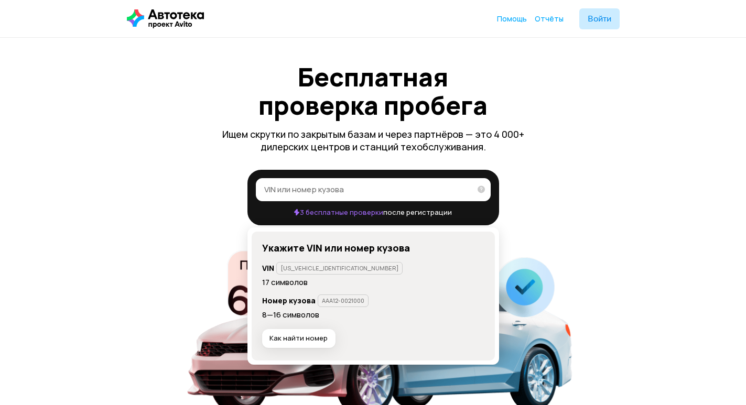
click at [320, 190] on input "VIN или номер кузова" at bounding box center [367, 189] width 206 height 10
click at [479, 189] on icon at bounding box center [477, 188] width 15 height 21
click at [464, 189] on input "[US_VEHICLE_IDENTIFICATION_NUMBER]" at bounding box center [364, 189] width 200 height 10
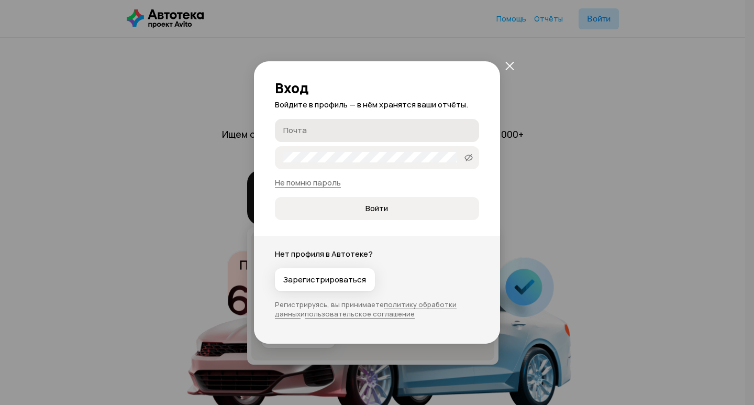
type input "[US_VEHICLE_IDENTIFICATION_NUMBER]"
click at [342, 130] on input "Почта" at bounding box center [378, 130] width 191 height 10
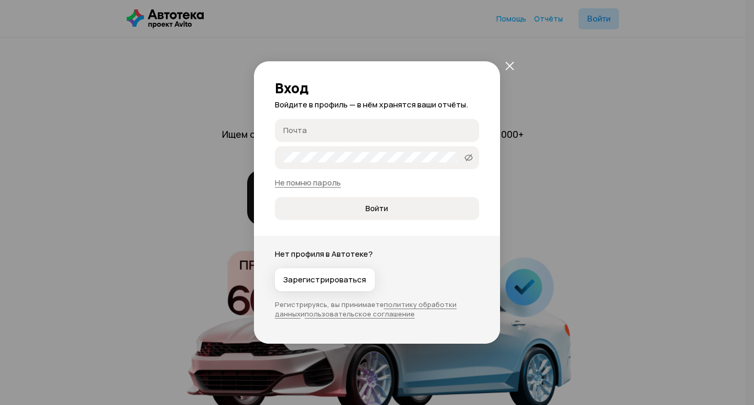
click at [333, 126] on input "Почта" at bounding box center [378, 130] width 191 height 10
click at [371, 209] on span "Войти" at bounding box center [377, 208] width 23 height 10
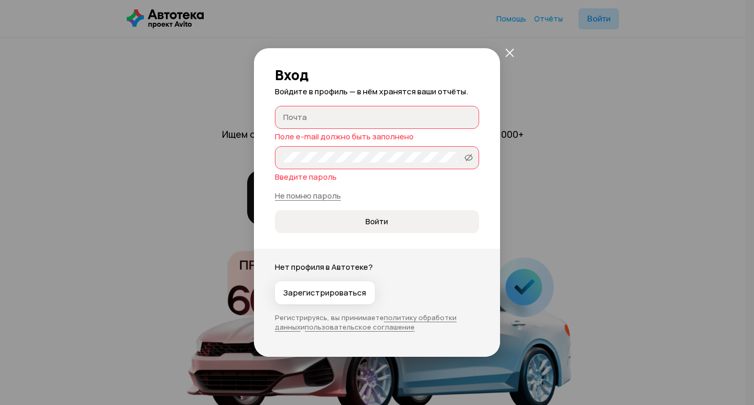
drag, startPoint x: 490, startPoint y: 65, endPoint x: 524, endPoint y: 52, distance: 37.2
click at [492, 64] on div "Вход Войдите в профиль — в нём хранятся ваши отчёты. Почта Поле e-mail должно б…" at bounding box center [377, 140] width 246 height 185
click at [506, 51] on icon "закрыть" at bounding box center [510, 52] width 9 height 9
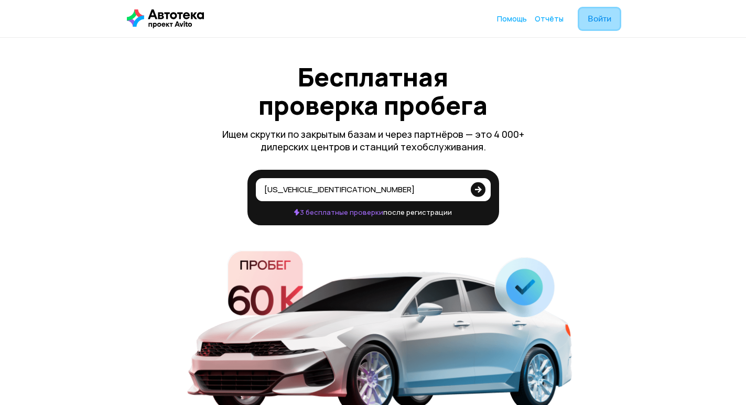
click at [601, 24] on button "Войти" at bounding box center [599, 18] width 40 height 21
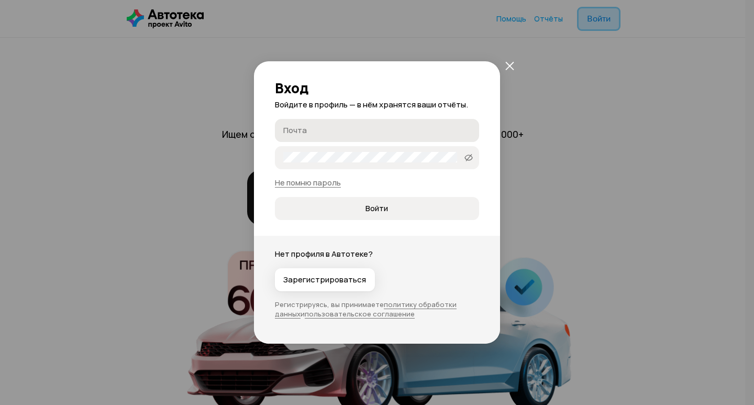
click at [314, 123] on label "Почта" at bounding box center [377, 130] width 204 height 23
click at [314, 125] on input "Почта" at bounding box center [378, 130] width 191 height 10
click at [314, 127] on input "Почта" at bounding box center [378, 130] width 191 height 10
type input "[EMAIL_ADDRESS][DOMAIN_NAME]"
click at [275, 197] on button "Войти" at bounding box center [377, 208] width 204 height 23
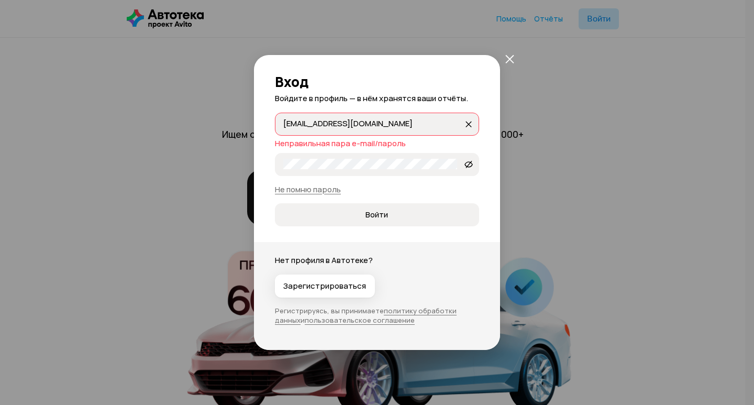
click at [503, 62] on button "закрыть" at bounding box center [509, 59] width 19 height 19
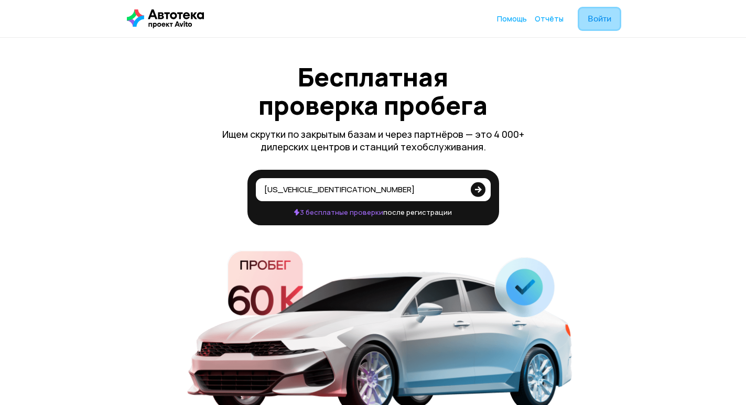
click at [605, 10] on button "Войти" at bounding box center [599, 18] width 40 height 21
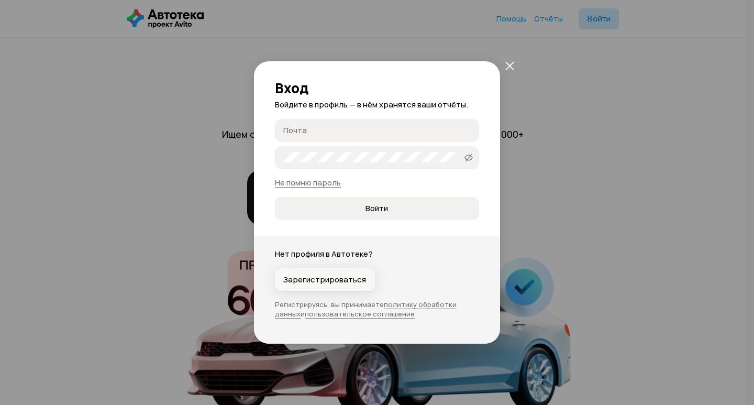
click at [335, 278] on span "Зарегистрироваться" at bounding box center [324, 280] width 83 height 10
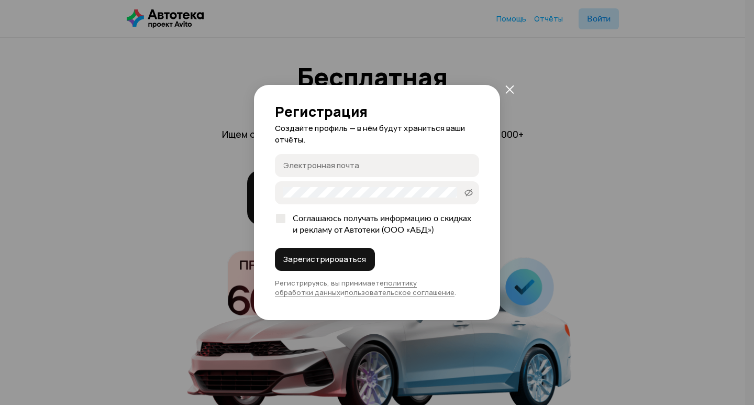
click at [346, 166] on input "Электронная почта" at bounding box center [378, 165] width 191 height 10
type input "[EMAIL_ADDRESS][DOMAIN_NAME]"
click at [305, 257] on span "Зарегистрироваться" at bounding box center [324, 259] width 83 height 10
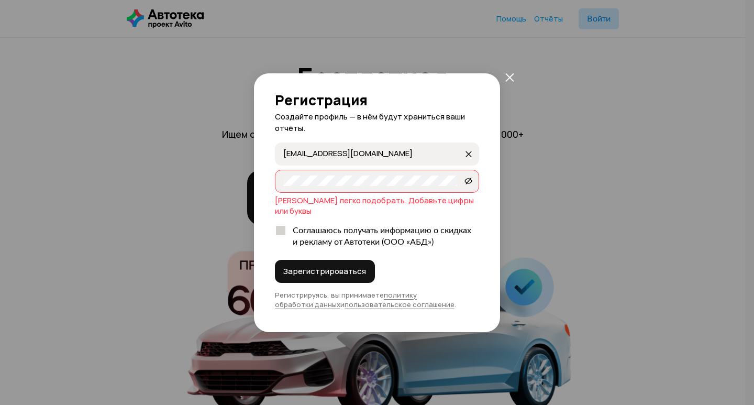
click at [299, 232] on div "Соглашаюсь получать информацию о скидках и рекламу от Автотеки (ООО «АБД»)" at bounding box center [383, 236] width 193 height 23
click at [282, 232] on input "Соглашаюсь получать информацию о скидках и рекламу от Автотеки (ООО «АБД»)" at bounding box center [278, 228] width 7 height 7
checkbox input "true"
click at [319, 266] on span "Зарегистрироваться" at bounding box center [324, 271] width 83 height 10
click at [361, 193] on label "11770077" at bounding box center [377, 181] width 204 height 23
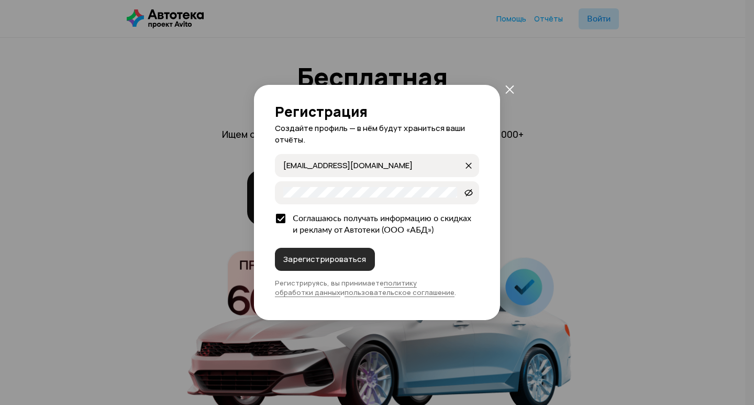
click at [317, 255] on span "Зарегистрироваться" at bounding box center [324, 259] width 83 height 10
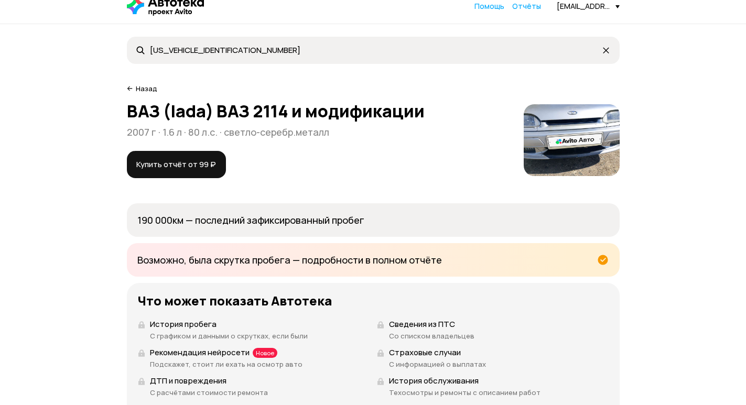
scroll to position [2, 0]
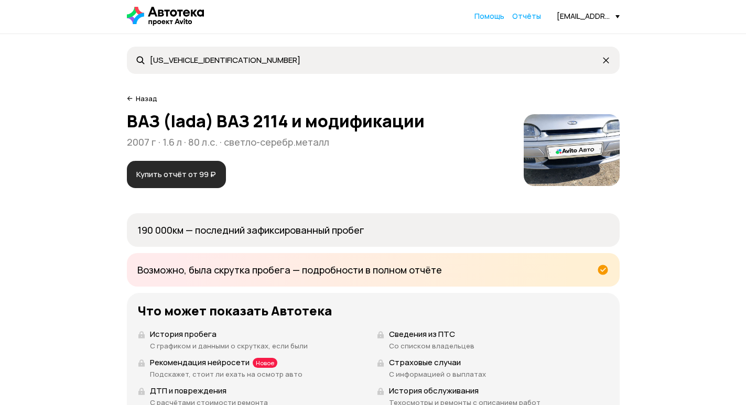
click at [200, 174] on span "Купить отчёт от 99 ₽" at bounding box center [176, 174] width 80 height 10
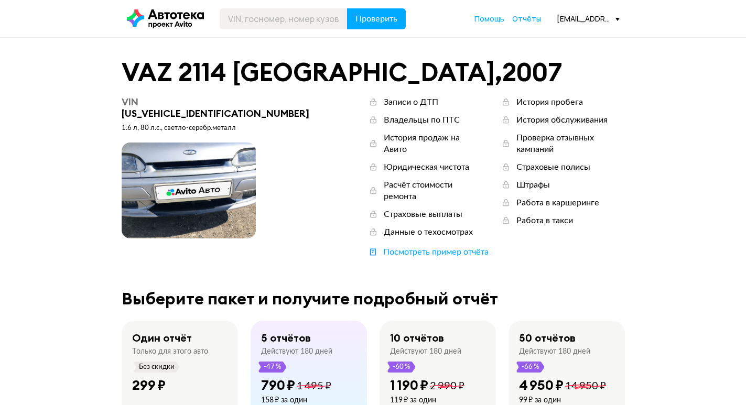
scroll to position [2, 0]
